Goal: Task Accomplishment & Management: Complete application form

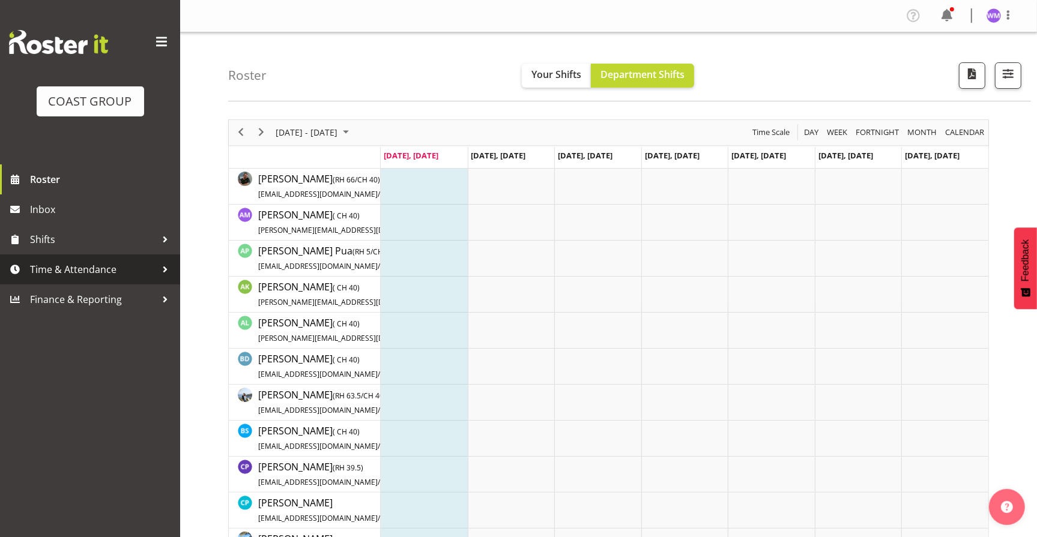
click at [89, 265] on span "Time & Attendance" at bounding box center [93, 270] width 126 height 18
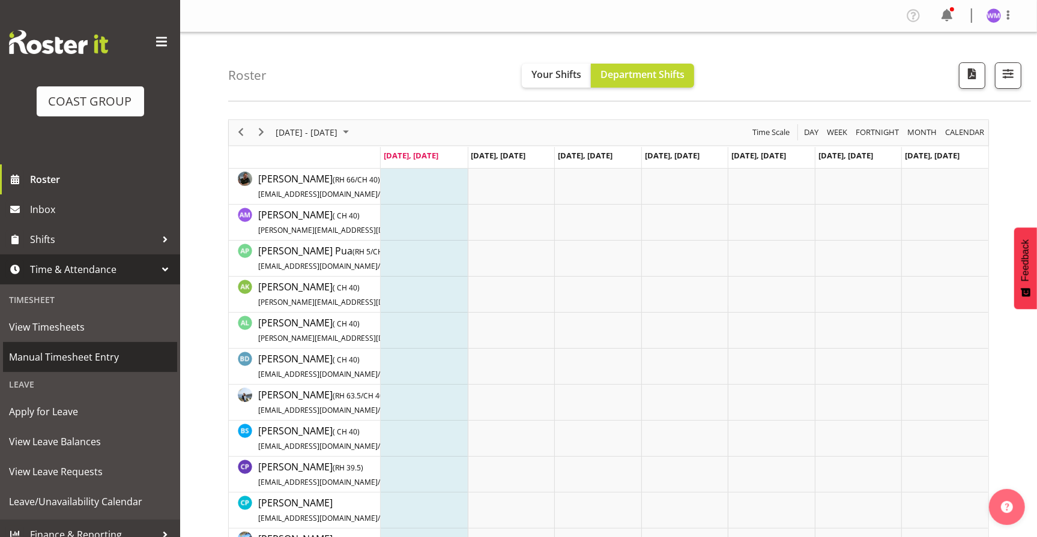
click at [94, 355] on span "Manual Timesheet Entry" at bounding box center [90, 357] width 162 height 18
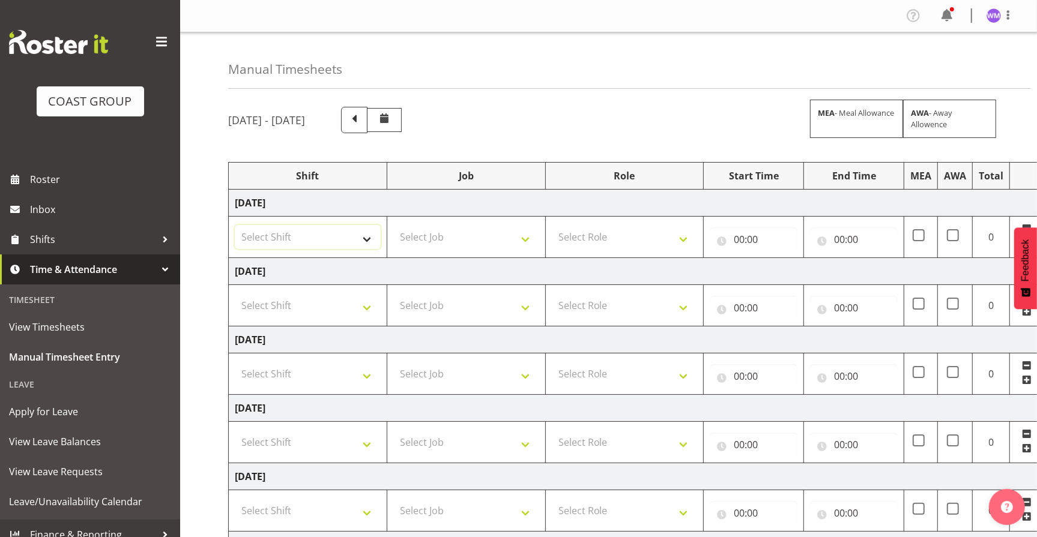
click at [366, 241] on select "Select Shift EHS AKL SALES" at bounding box center [308, 237] width 146 height 24
select select "1327"
click at [235, 225] on select "Select Shift EHS AKL SALES" at bounding box center [308, 237] width 146 height 24
click at [361, 307] on select "Select Shift EHS AKL SALES" at bounding box center [308, 306] width 146 height 24
select select "1327"
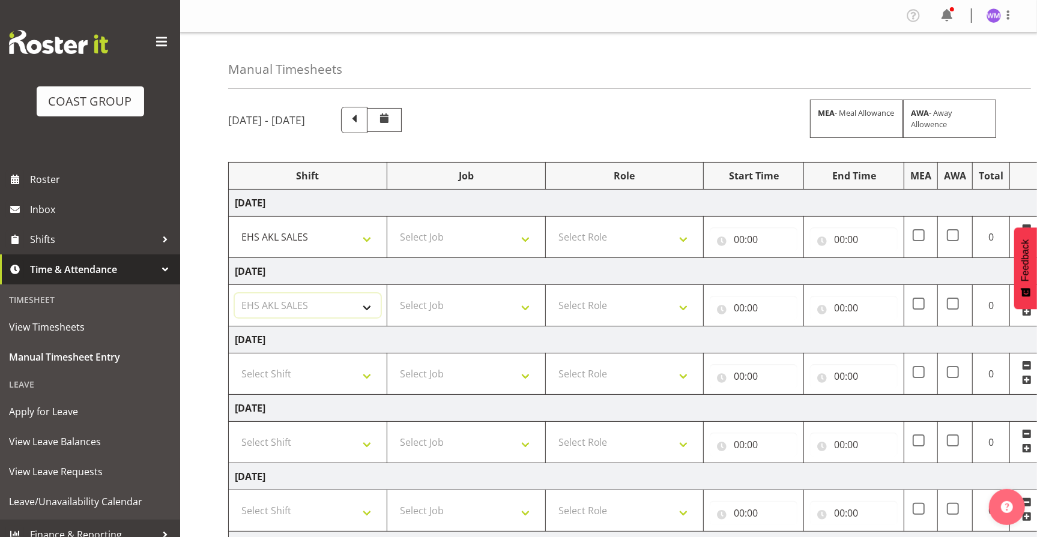
click at [235, 294] on select "Select Shift EHS AKL SALES" at bounding box center [308, 306] width 146 height 24
click at [363, 373] on select "Select Shift EHS AKL SALES" at bounding box center [308, 374] width 146 height 24
select select "1327"
click at [235, 362] on select "Select Shift EHS AKL SALES" at bounding box center [308, 374] width 146 height 24
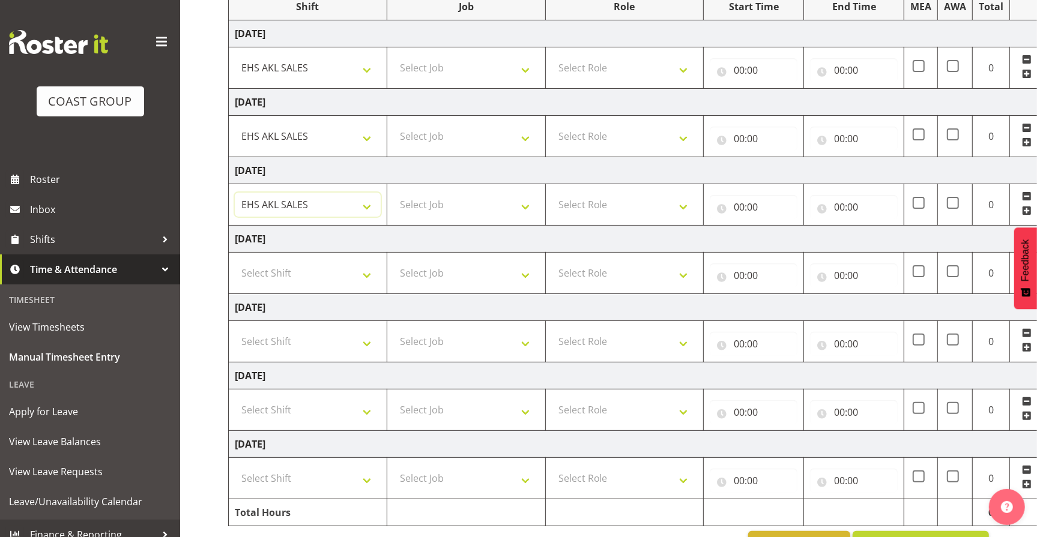
scroll to position [208, 0]
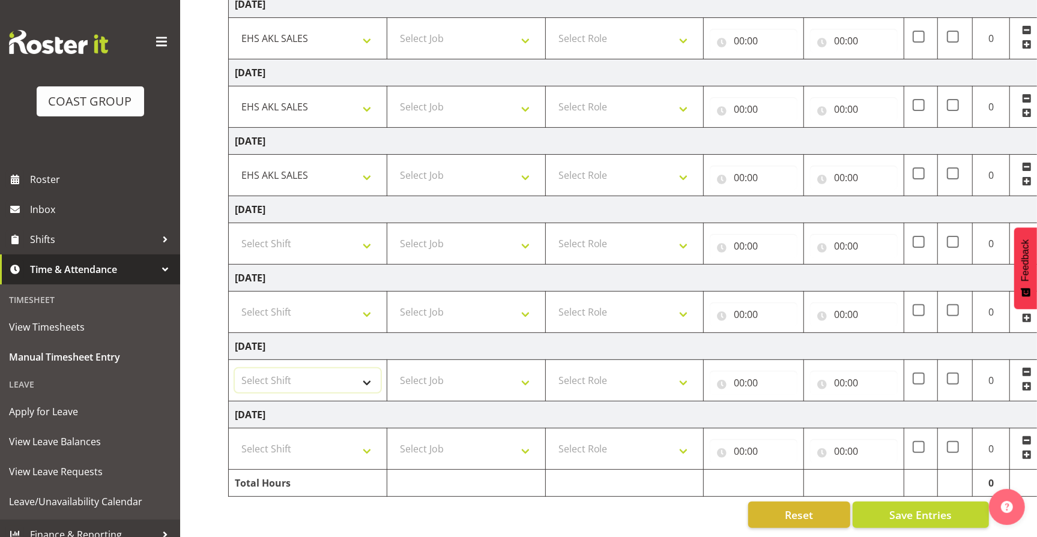
click at [363, 372] on select "Select Shift EHS AKL SALES" at bounding box center [308, 381] width 146 height 24
select select "1327"
click at [235, 369] on select "Select Shift EHS AKL SALES" at bounding box center [308, 381] width 146 height 24
click at [367, 439] on select "Select Shift EHS AKL SALES" at bounding box center [308, 449] width 146 height 24
select select "1327"
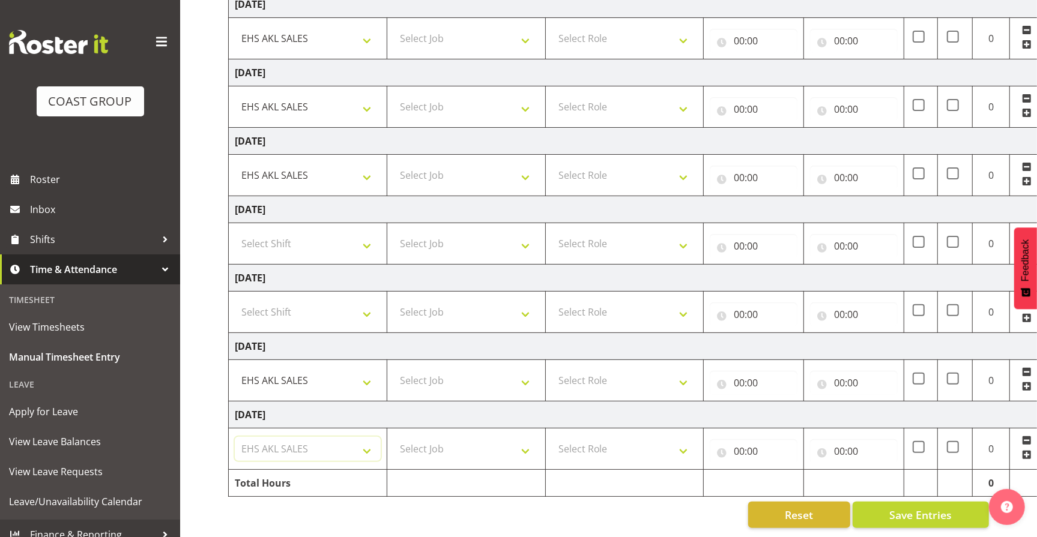
click at [235, 437] on select "Select Shift EHS AKL SALES" at bounding box center [308, 449] width 146 height 24
click at [531, 437] on select "Select Job 1 Carlton Events 1 Carlton Hamilton 1 Carlton Wellington 1 EHS WAREH…" at bounding box center [466, 449] width 146 height 24
select select "69"
click at [393, 437] on select "Select Job 1 Carlton Events 1 Carlton Hamilton 1 Carlton Wellington 1 EHS WAREH…" at bounding box center [466, 449] width 146 height 24
click at [532, 369] on select "Select Job 1 Carlton Events 1 Carlton Hamilton 1 Carlton Wellington 1 EHS WAREH…" at bounding box center [466, 381] width 146 height 24
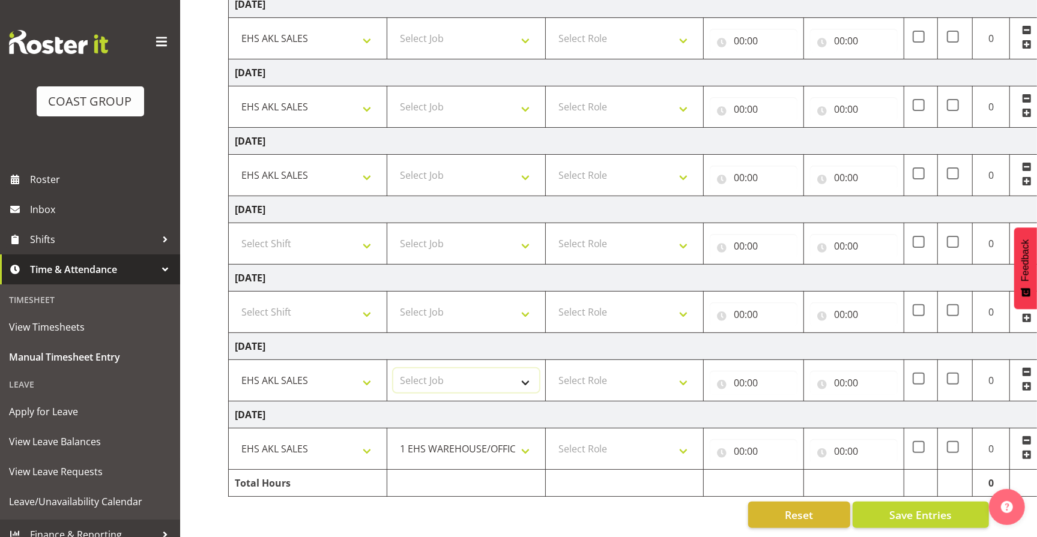
select select "69"
click at [393, 369] on select "Select Job 1 Carlton Events 1 Carlton Hamilton 1 Carlton Wellington 1 EHS WAREH…" at bounding box center [466, 381] width 146 height 24
click at [523, 172] on select "Select Job 1 Carlton Events 1 Carlton Hamilton 1 Carlton Wellington 1 EHS WAREH…" at bounding box center [466, 175] width 146 height 24
select select "69"
click at [393, 163] on select "Select Job 1 Carlton Events 1 Carlton Hamilton 1 Carlton Wellington 1 EHS WAREH…" at bounding box center [466, 175] width 146 height 24
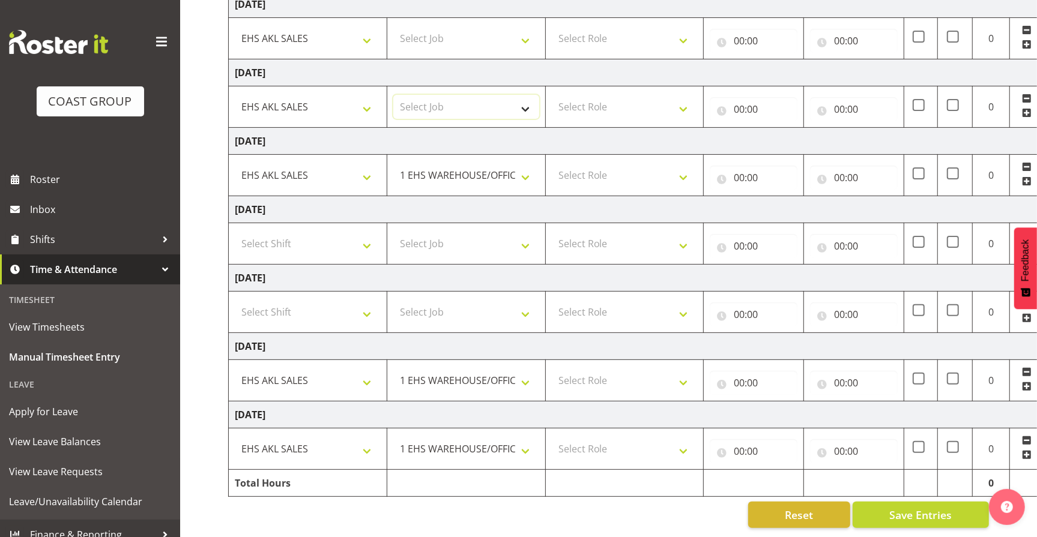
click at [525, 98] on select "Select Job 1 Carlton Events 1 Carlton Hamilton 1 Carlton Wellington 1 EHS WAREH…" at bounding box center [466, 107] width 146 height 24
select select "69"
click at [393, 95] on select "Select Job 1 Carlton Events 1 Carlton Hamilton 1 Carlton Wellington 1 EHS WAREH…" at bounding box center [466, 107] width 146 height 24
click at [525, 26] on select "Select Job 1 Carlton Events 1 Carlton Hamilton 1 Carlton Wellington 1 EHS WAREH…" at bounding box center [466, 38] width 146 height 24
select select "69"
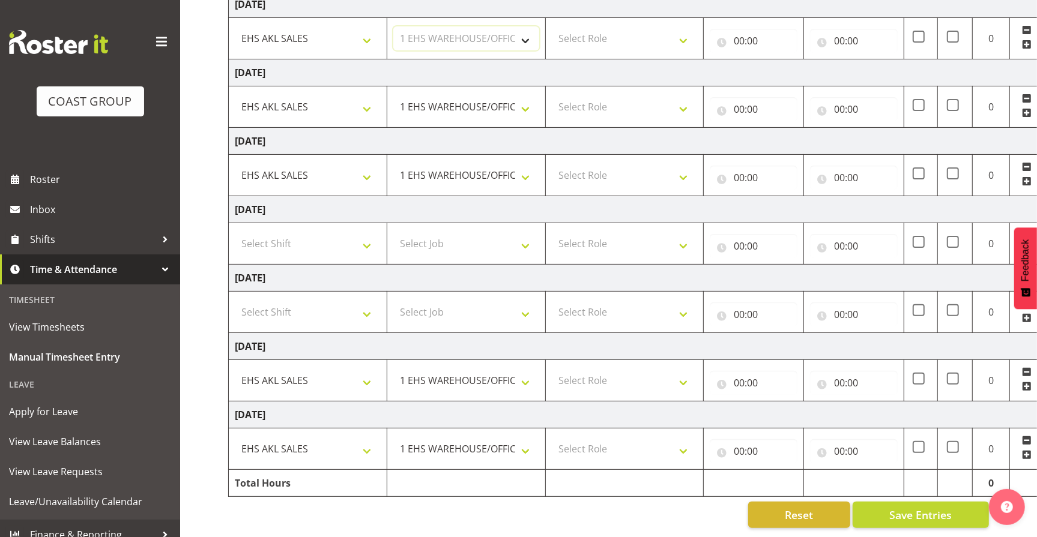
click at [393, 26] on select "Select Job 1 Carlton Events 1 Carlton Hamilton 1 Carlton Wellington 1 EHS WAREH…" at bounding box center [466, 38] width 146 height 24
click at [684, 31] on select "Select Role ACCOUNT MANAGER Account Manager" at bounding box center [625, 38] width 146 height 24
select select "197"
click at [552, 26] on select "Select Role ACCOUNT MANAGER Account Manager" at bounding box center [625, 38] width 146 height 24
click at [678, 98] on select "Select Role ACCOUNT MANAGER Account Manager" at bounding box center [625, 107] width 146 height 24
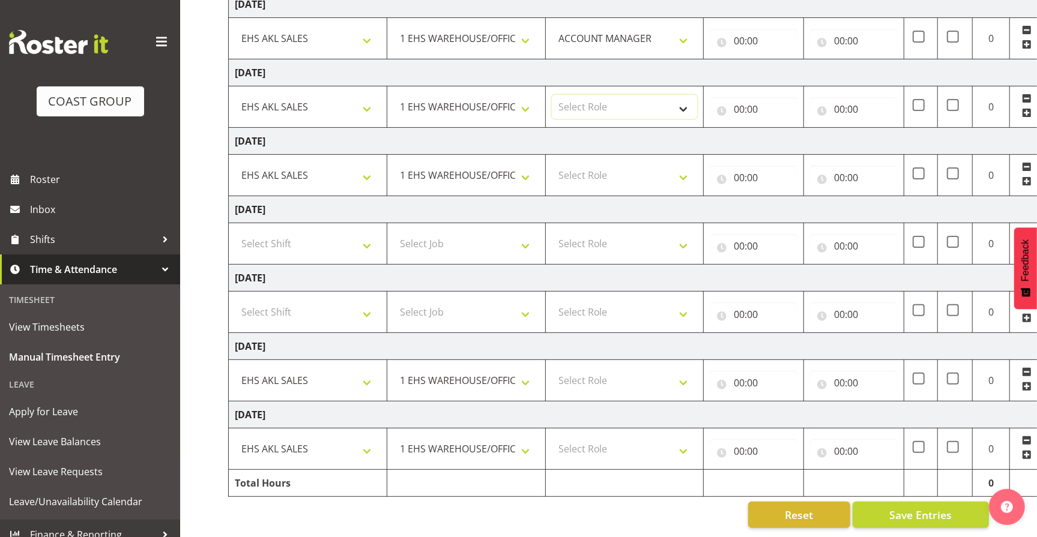
select select "197"
click at [552, 95] on select "Select Role ACCOUNT MANAGER Account Manager" at bounding box center [625, 107] width 146 height 24
click at [683, 163] on select "Select Role ACCOUNT MANAGER Account Manager" at bounding box center [625, 175] width 146 height 24
select select "197"
click at [552, 163] on select "Select Role ACCOUNT MANAGER Account Manager" at bounding box center [625, 175] width 146 height 24
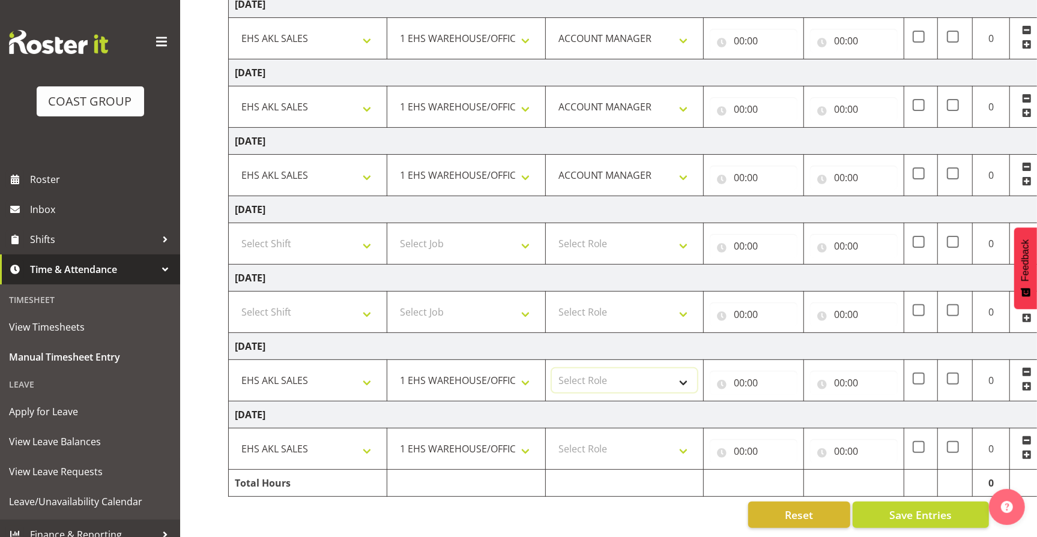
click at [683, 375] on select "Select Role ACCOUNT MANAGER Account Manager" at bounding box center [625, 381] width 146 height 24
select select "197"
click at [552, 369] on select "Select Role ACCOUNT MANAGER Account Manager" at bounding box center [625, 381] width 146 height 24
click at [681, 437] on select "Select Role ACCOUNT MANAGER Account Manager" at bounding box center [625, 449] width 146 height 24
select select "197"
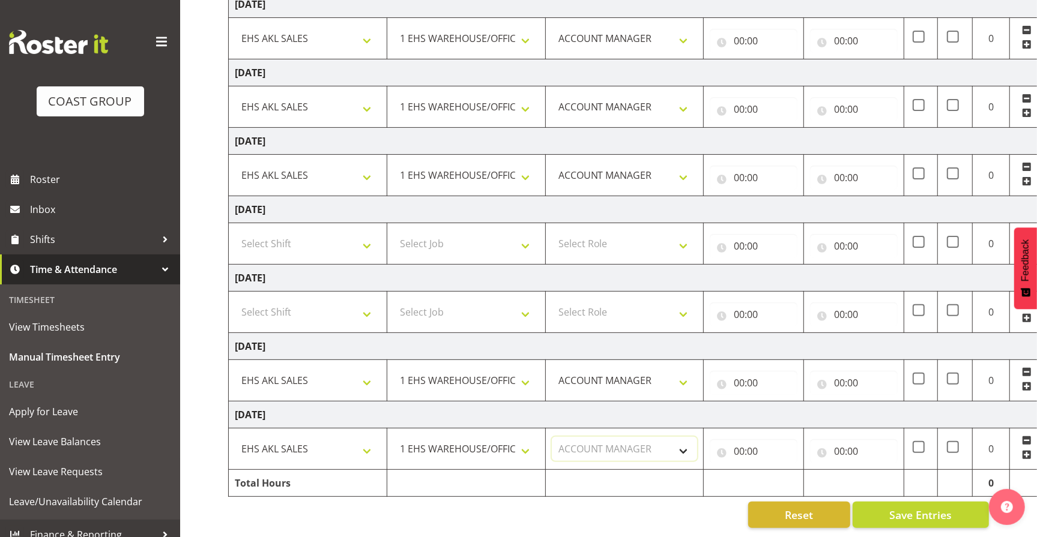
click at [552, 437] on select "Select Role ACCOUNT MANAGER Account Manager" at bounding box center [625, 449] width 146 height 24
click at [752, 29] on input "00:00" at bounding box center [754, 41] width 88 height 24
click at [792, 62] on select "00 01 02 03 04 05 06 07 08 09 10 11 12 13 14 15 16 17 18 19 20 21 22 23" at bounding box center [791, 72] width 27 height 24
select select "8"
click at [778, 60] on select "00 01 02 03 04 05 06 07 08 09 10 11 12 13 14 15 16 17 18 19 20 21 22 23" at bounding box center [791, 72] width 27 height 24
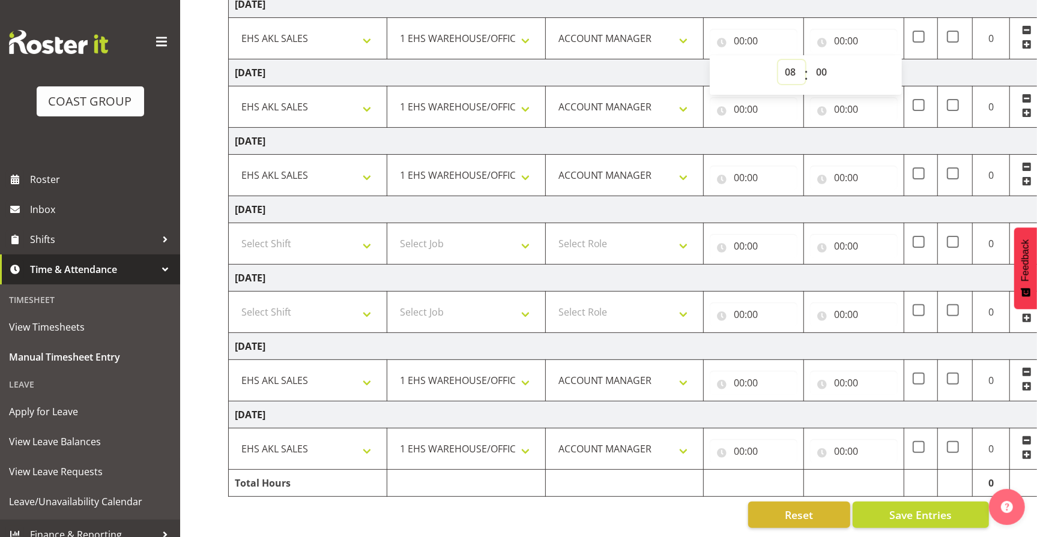
type input "08:00"
click at [852, 29] on input "00:00" at bounding box center [854, 41] width 88 height 24
click at [885, 62] on select "00 01 02 03 04 05 06 07 08 09 10 11 12 13 14 15 16 17 18 19 20 21 22 23" at bounding box center [891, 72] width 27 height 24
select select "12"
click at [878, 60] on select "00 01 02 03 04 05 06 07 08 09 10 11 12 13 14 15 16 17 18 19 20 21 22 23" at bounding box center [891, 72] width 27 height 24
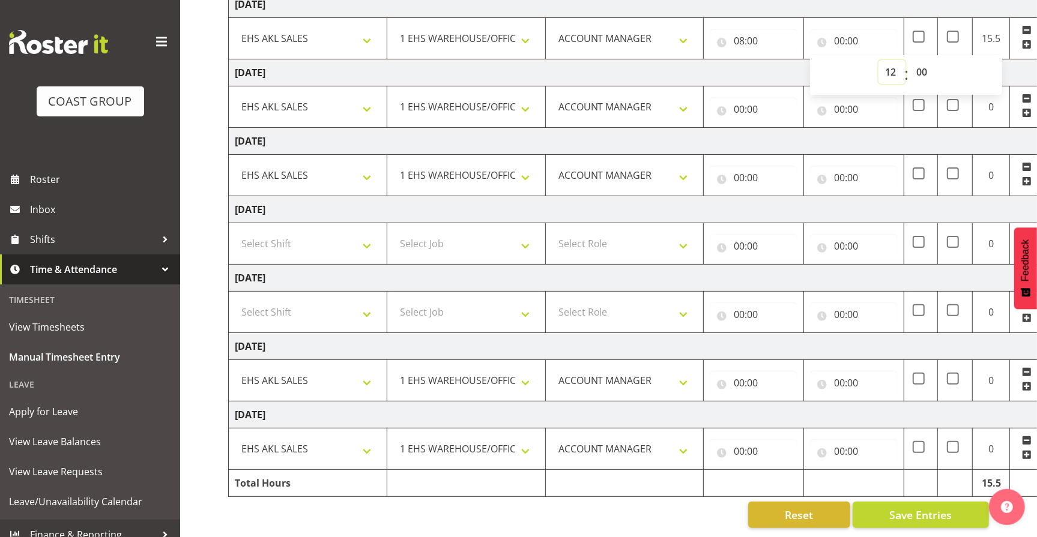
type input "12:00"
click at [753, 100] on input "00:00" at bounding box center [754, 109] width 88 height 24
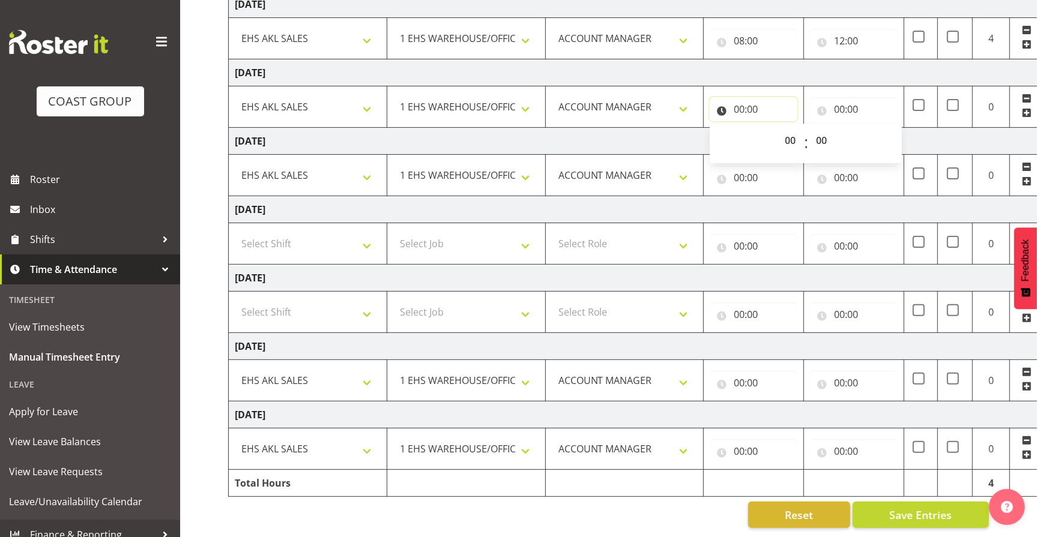
click at [753, 100] on input "00:00" at bounding box center [754, 109] width 88 height 24
click at [755, 102] on input "00:00" at bounding box center [754, 109] width 88 height 24
click at [786, 128] on select "00 01 02 03 04 05 06 07 08 09 10 11 12 13 14 15 16 17 18 19 20 21 22 23" at bounding box center [791, 140] width 27 height 24
select select "8"
click at [778, 128] on select "00 01 02 03 04 05 06 07 08 09 10 11 12 13 14 15 16 17 18 19 20 21 22 23" at bounding box center [791, 140] width 27 height 24
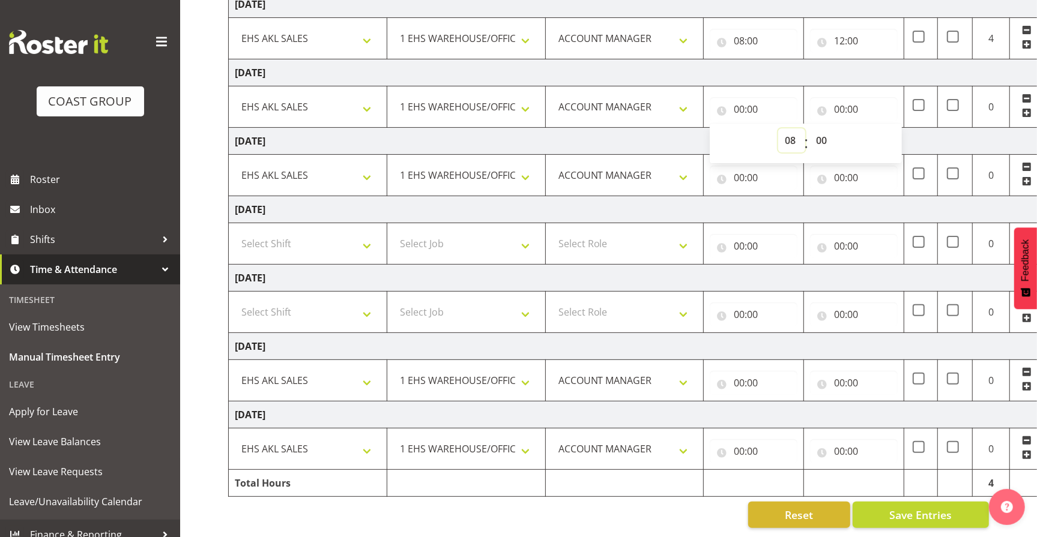
type input "08:00"
click at [849, 101] on input "00:00" at bounding box center [854, 109] width 88 height 24
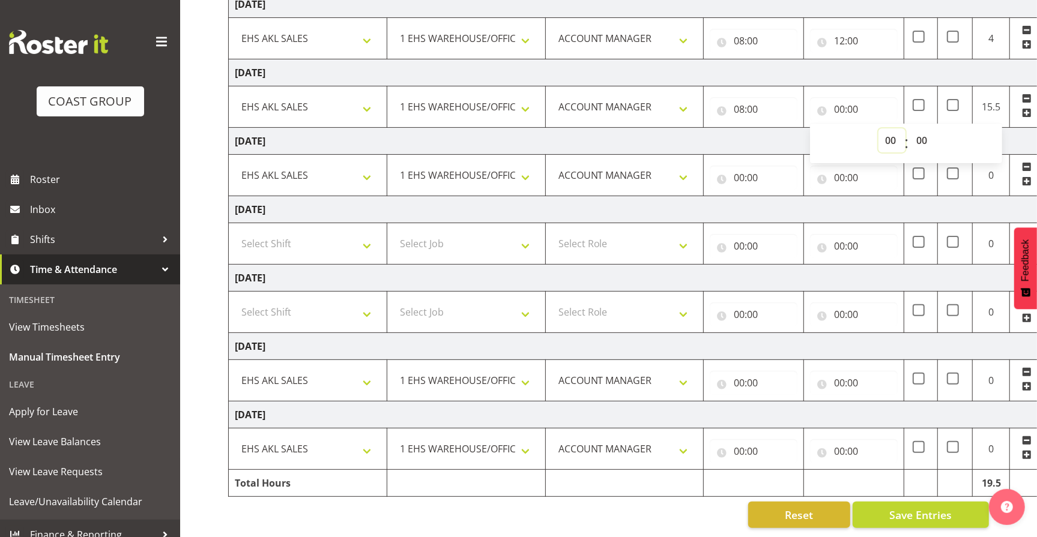
click at [894, 133] on select "00 01 02 03 04 05 06 07 08 09 10 11 12 13 14 15 16 17 18 19 20 21 22 23" at bounding box center [891, 140] width 27 height 24
select select "12"
click at [878, 128] on select "00 01 02 03 04 05 06 07 08 09 10 11 12 13 14 15 16 17 18 19 20 21 22 23" at bounding box center [891, 140] width 27 height 24
type input "12:00"
click at [749, 171] on input "00:00" at bounding box center [754, 178] width 88 height 24
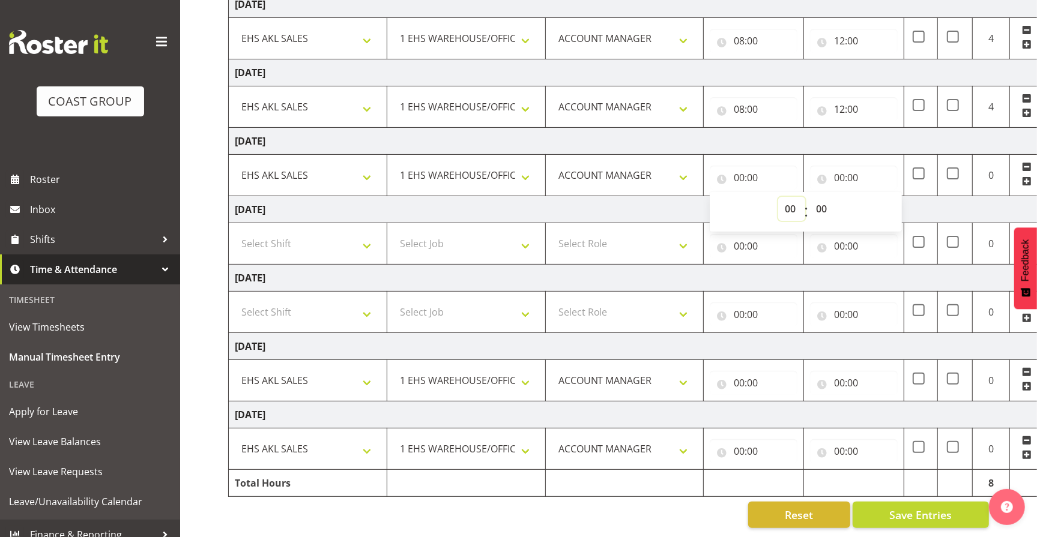
click at [786, 197] on select "00 01 02 03 04 05 06 07 08 09 10 11 12 13 14 15 16 17 18 19 20 21 22 23" at bounding box center [791, 209] width 27 height 24
select select "8"
click at [778, 197] on select "00 01 02 03 04 05 06 07 08 09 10 11 12 13 14 15 16 17 18 19 20 21 22 23" at bounding box center [791, 209] width 27 height 24
type input "08:00"
click at [849, 169] on input "00:00" at bounding box center [854, 178] width 88 height 24
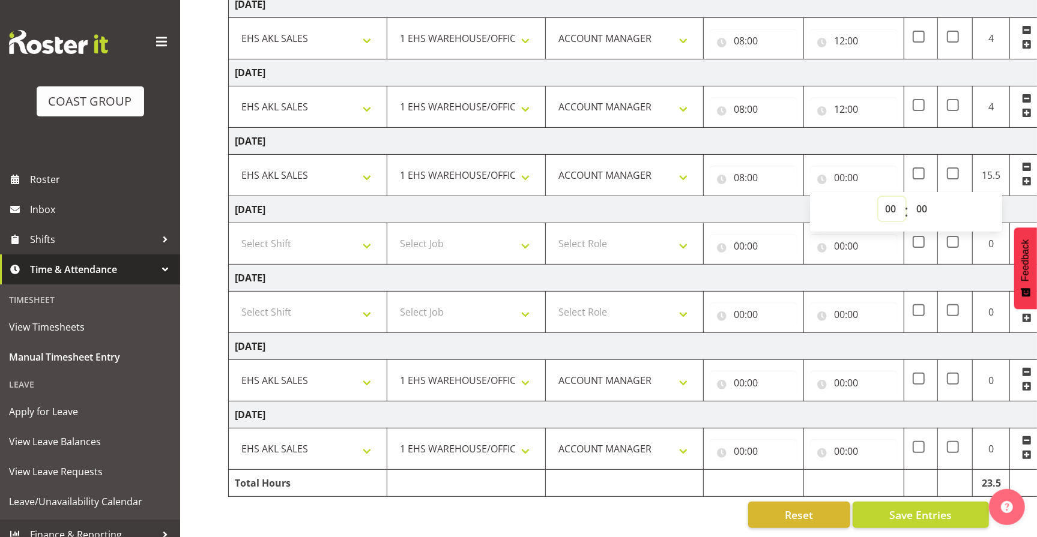
click at [888, 201] on select "00 01 02 03 04 05 06 07 08 09 10 11 12 13 14 15 16 17 18 19 20 21 22 23" at bounding box center [891, 209] width 27 height 24
select select "12"
click at [878, 197] on select "00 01 02 03 04 05 06 07 08 09 10 11 12 13 14 15 16 17 18 19 20 21 22 23" at bounding box center [891, 209] width 27 height 24
type input "12:00"
click at [761, 371] on input "00:00" at bounding box center [754, 383] width 88 height 24
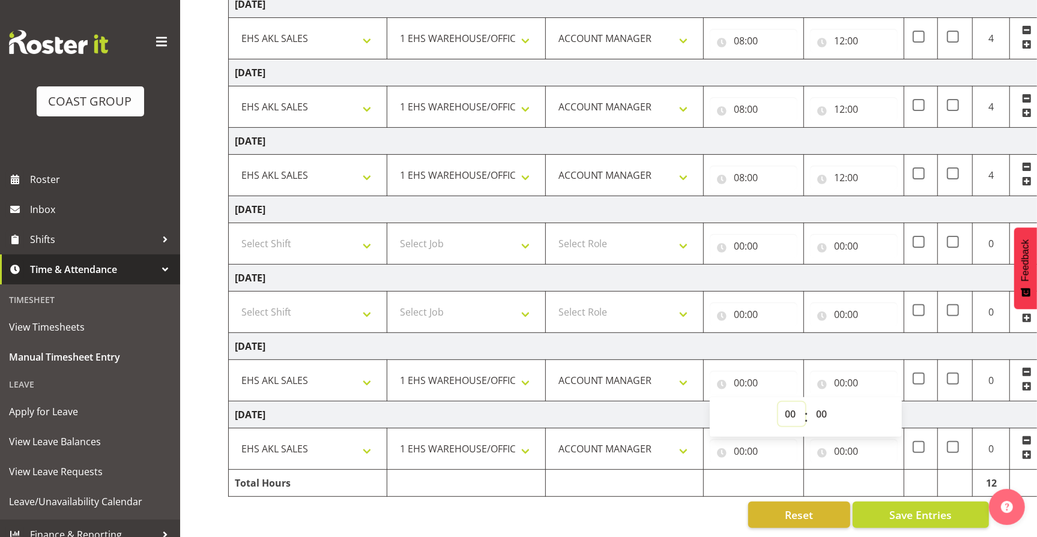
click at [792, 405] on select "00 01 02 03 04 05 06 07 08 09 10 11 12 13 14 15 16 17 18 19 20 21 22 23" at bounding box center [791, 414] width 27 height 24
select select "8"
click at [778, 402] on select "00 01 02 03 04 05 06 07 08 09 10 11 12 13 14 15 16 17 18 19 20 21 22 23" at bounding box center [791, 414] width 27 height 24
type input "08:00"
click at [862, 373] on input "00:00" at bounding box center [854, 383] width 88 height 24
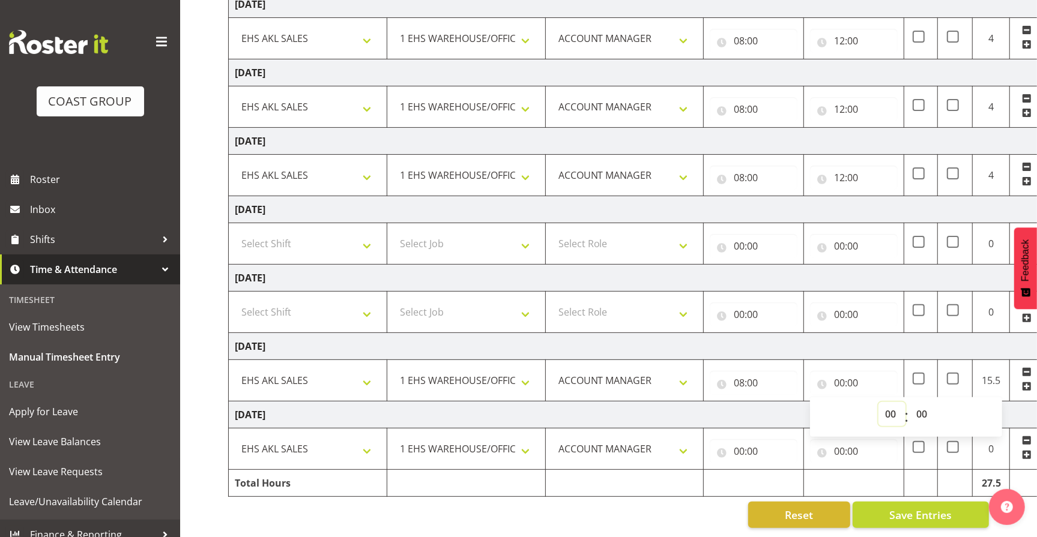
click at [888, 403] on select "00 01 02 03 04 05 06 07 08 09 10 11 12 13 14 15 16 17 18 19 20 21 22 23" at bounding box center [891, 414] width 27 height 24
select select "12"
click at [878, 402] on select "00 01 02 03 04 05 06 07 08 09 10 11 12 13 14 15 16 17 18 19 20 21 22 23" at bounding box center [891, 414] width 27 height 24
type input "12:00"
click at [762, 439] on input "00:00" at bounding box center [754, 451] width 88 height 24
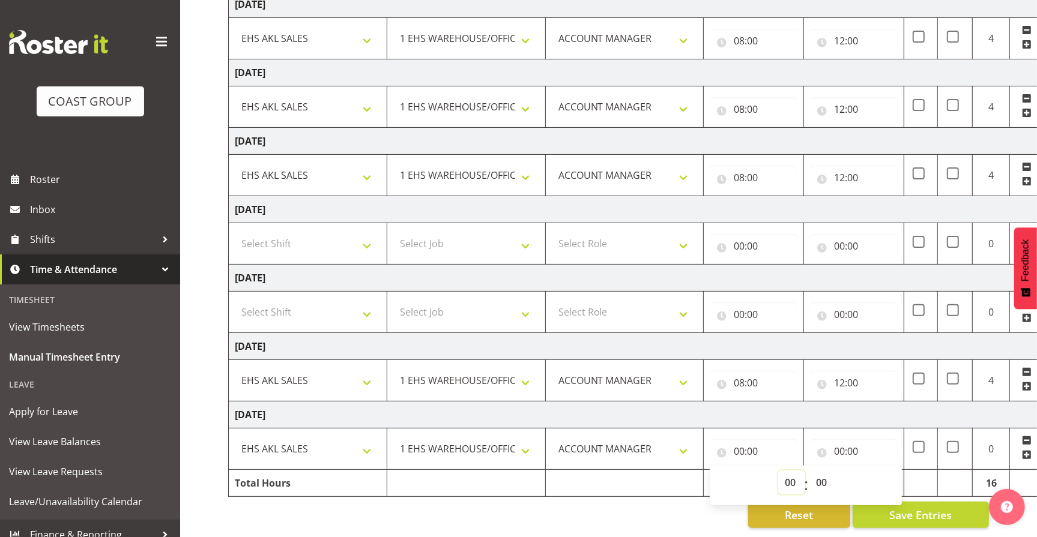
click at [788, 475] on select "00 01 02 03 04 05 06 07 08 09 10 11 12 13 14 15 16 17 18 19 20 21 22 23" at bounding box center [791, 483] width 27 height 24
select select "8"
click at [778, 471] on select "00 01 02 03 04 05 06 07 08 09 10 11 12 13 14 15 16 17 18 19 20 21 22 23" at bounding box center [791, 483] width 27 height 24
type input "08:00"
click at [848, 444] on input "00:00" at bounding box center [854, 451] width 88 height 24
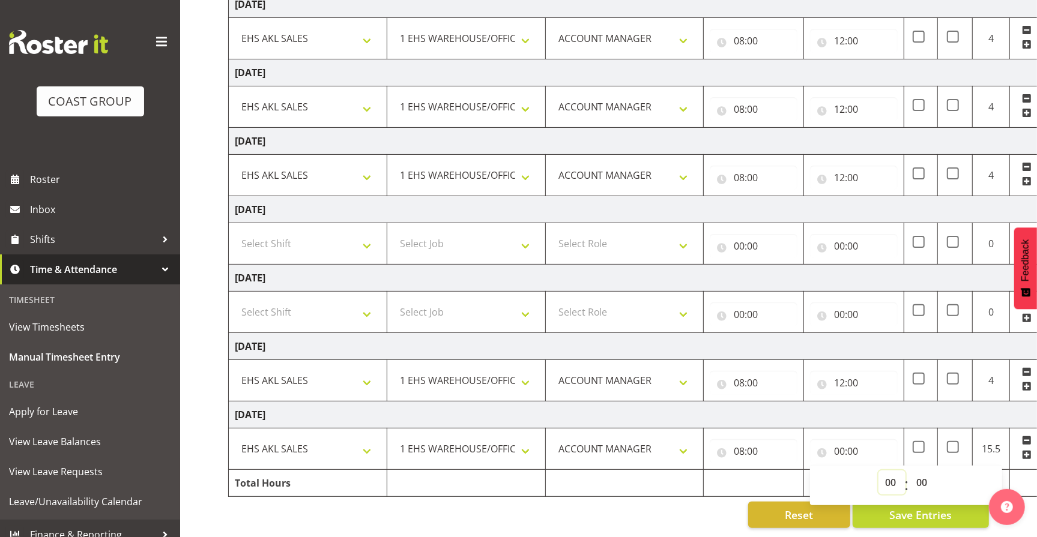
click at [889, 472] on select "00 01 02 03 04 05 06 07 08 09 10 11 12 13 14 15 16 17 18 19 20 21 22 23" at bounding box center [891, 483] width 27 height 24
select select "12"
click at [878, 471] on select "00 01 02 03 04 05 06 07 08 09 10 11 12 13 14 15 16 17 18 19 20 21 22 23" at bounding box center [891, 483] width 27 height 24
type input "12:00"
click at [668, 502] on div "Reset Save Entries" at bounding box center [608, 515] width 761 height 26
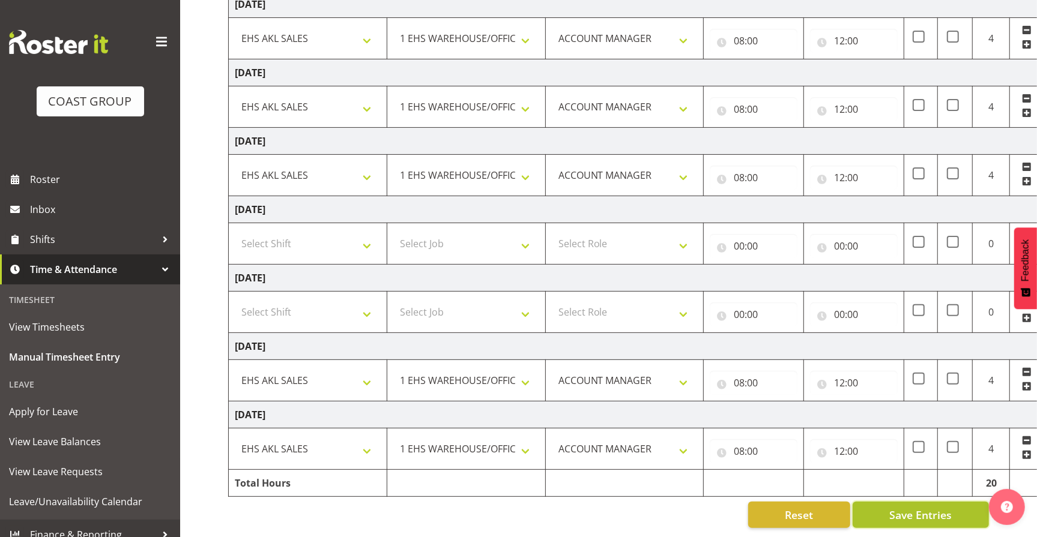
click at [919, 510] on span "Save Entries" at bounding box center [920, 515] width 62 height 16
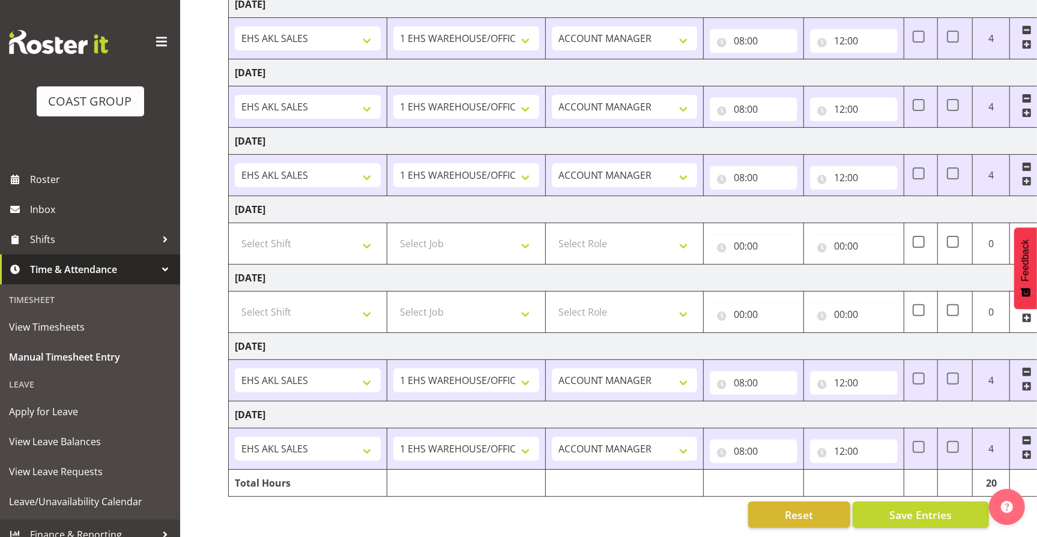
click at [685, 511] on div "Reset Save Entries" at bounding box center [608, 515] width 761 height 26
click at [924, 507] on span "Save Entries" at bounding box center [920, 515] width 62 height 16
